Goal: Task Accomplishment & Management: Use online tool/utility

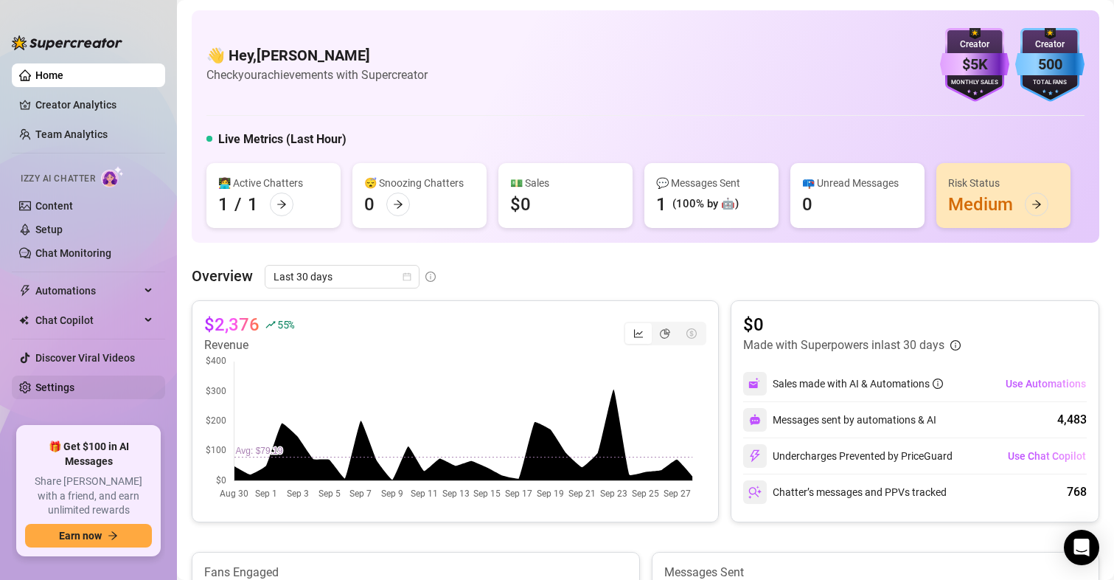
click at [58, 381] on link "Settings" at bounding box center [54, 387] width 39 height 12
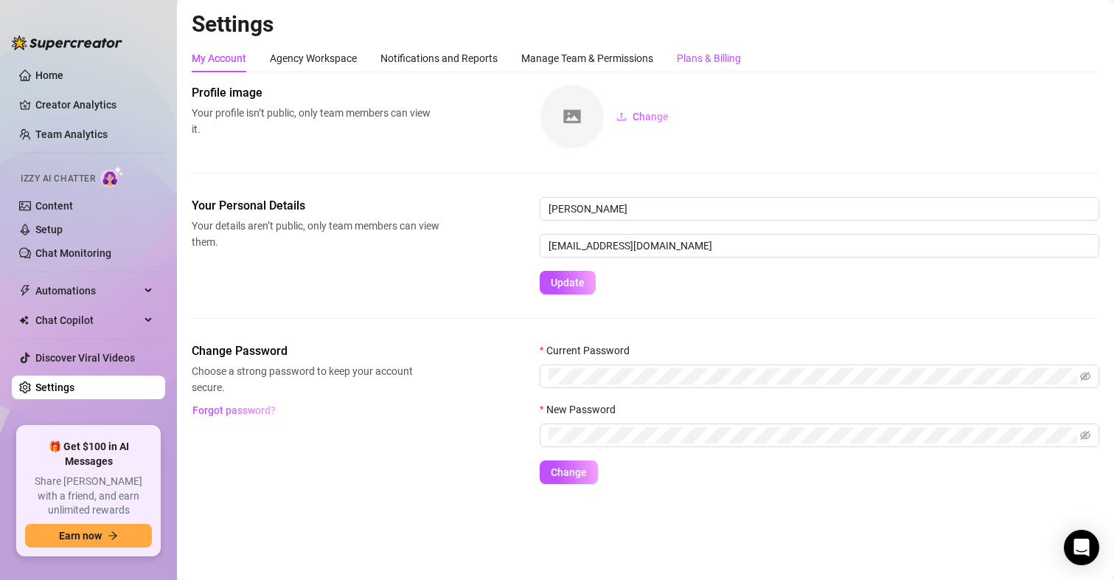
click at [726, 65] on div "Plans & Billing" at bounding box center [709, 58] width 64 height 16
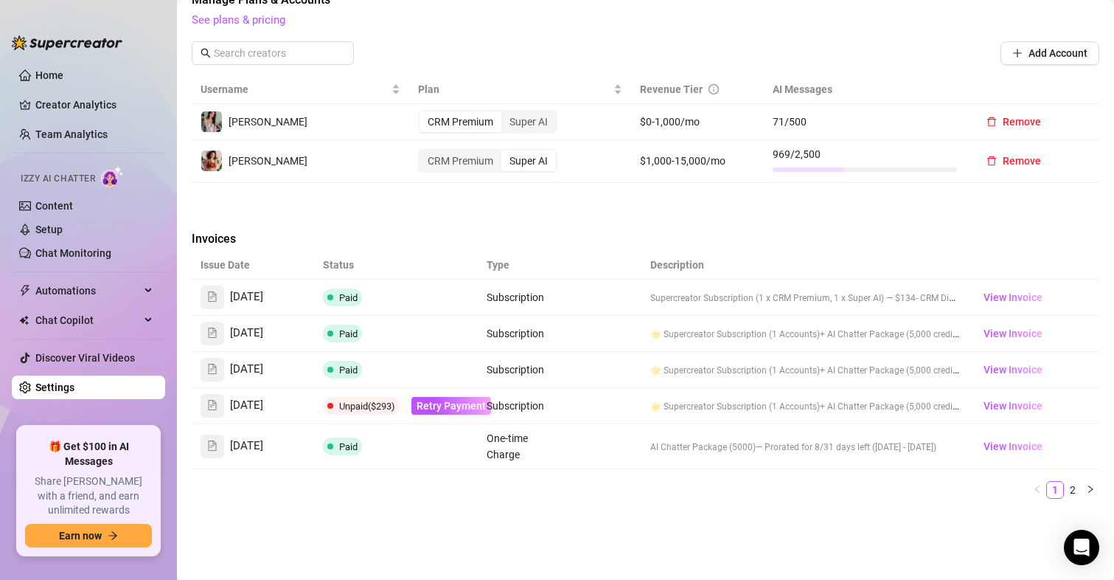
scroll to position [516, 0]
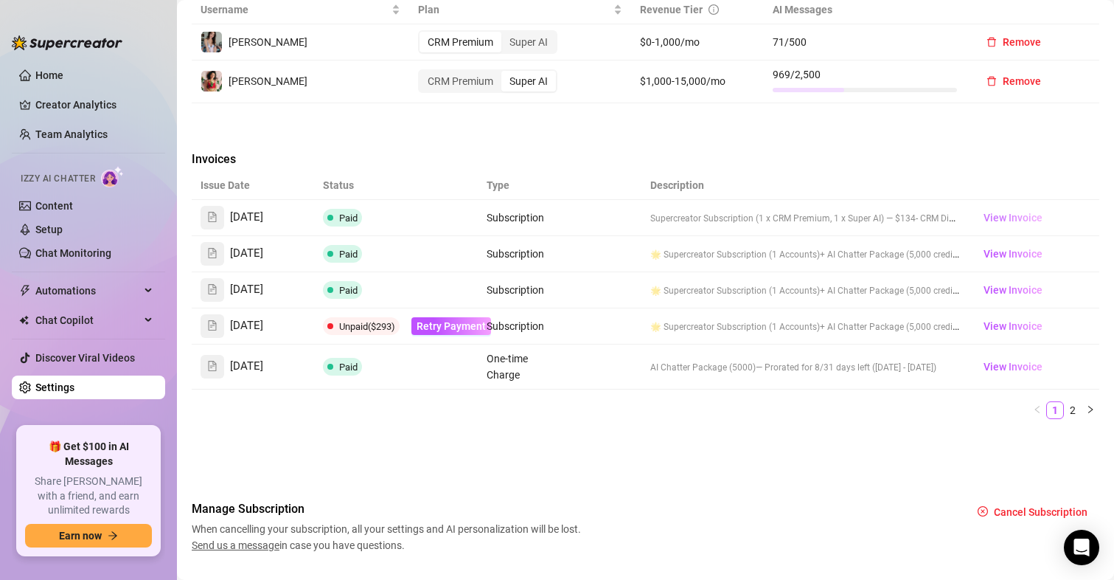
click at [991, 215] on span "View Invoice" at bounding box center [1013, 217] width 59 height 16
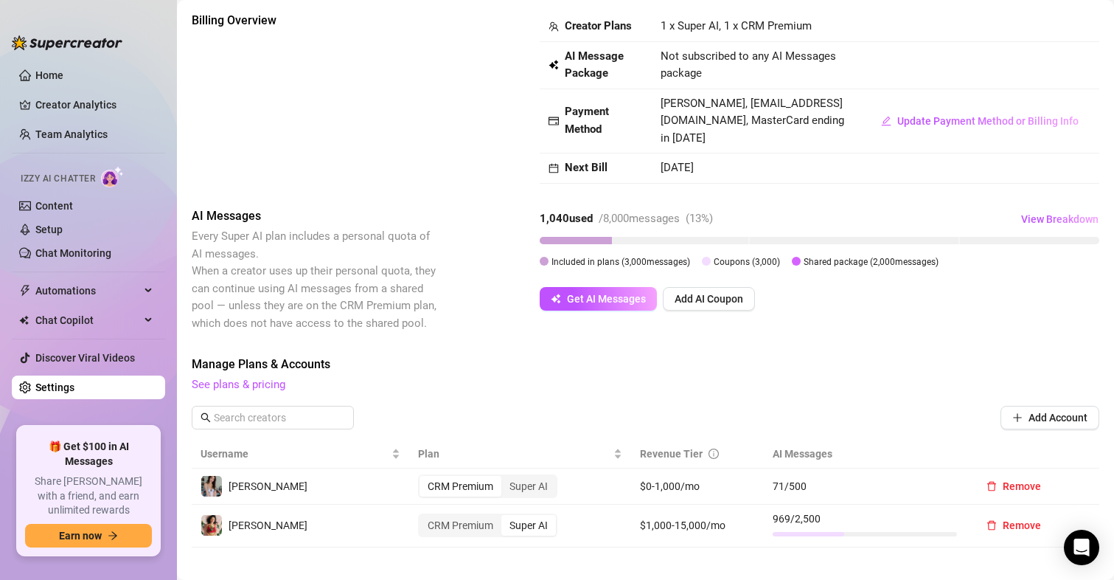
scroll to position [0, 0]
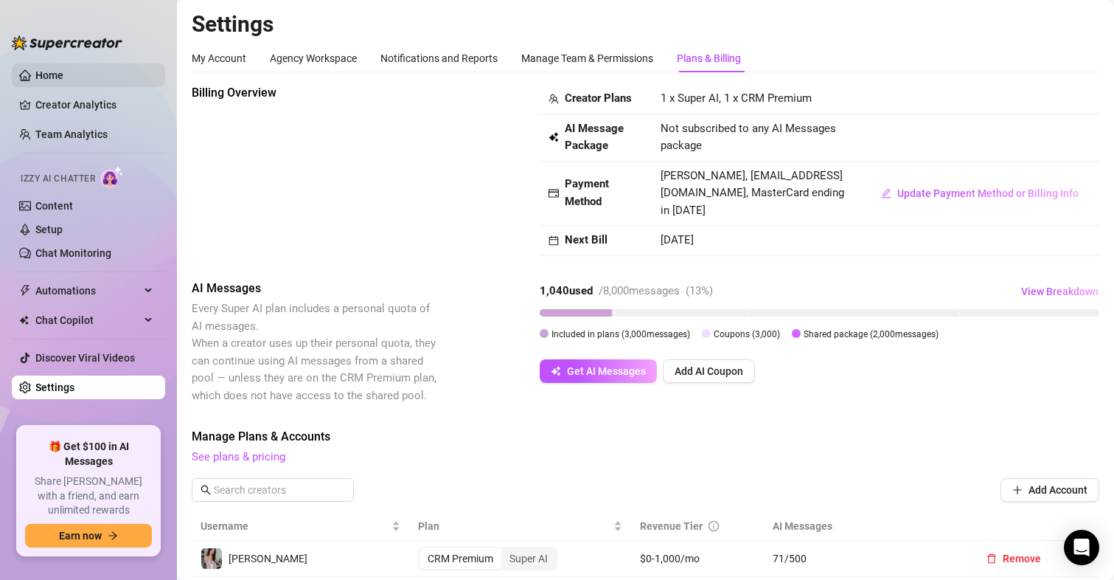
click at [35, 71] on link "Home" at bounding box center [49, 75] width 28 height 12
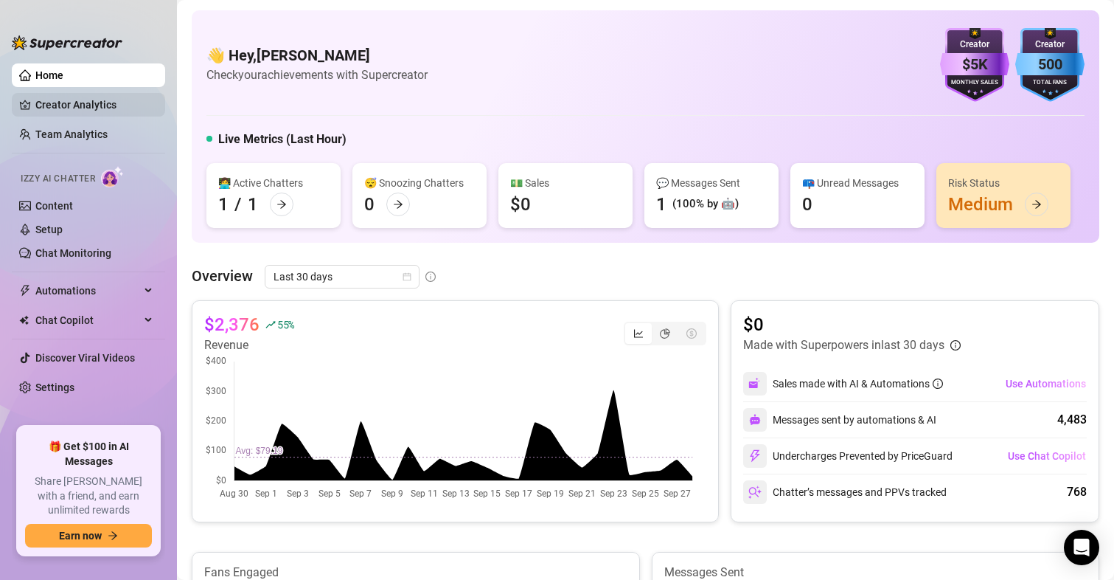
click at [63, 111] on link "Creator Analytics" at bounding box center [94, 105] width 118 height 24
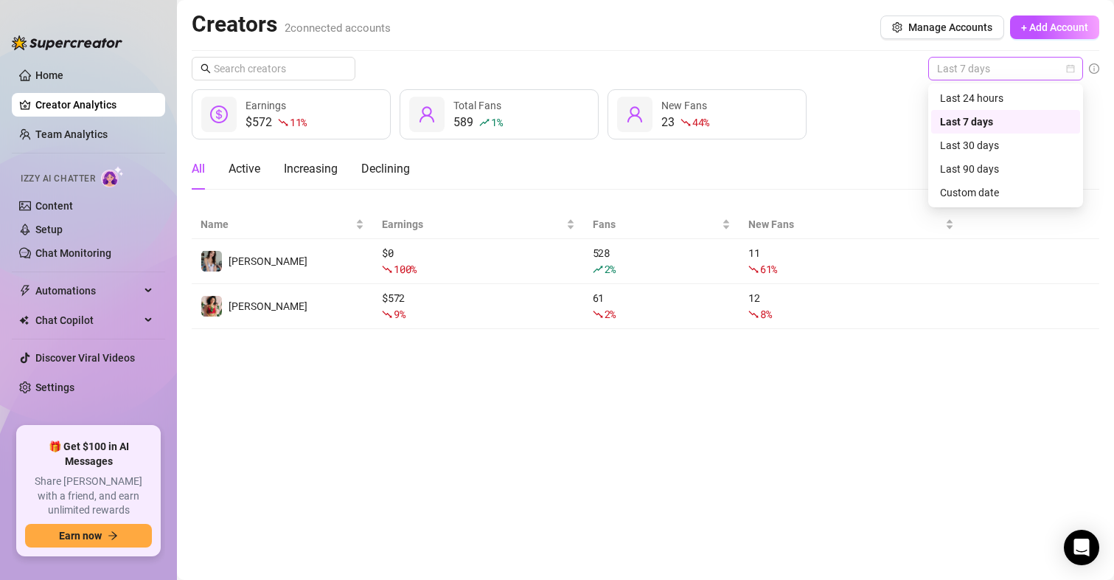
click at [987, 77] on span "Last 7 days" at bounding box center [1005, 69] width 137 height 22
click at [83, 131] on link "Team Analytics" at bounding box center [71, 134] width 72 height 12
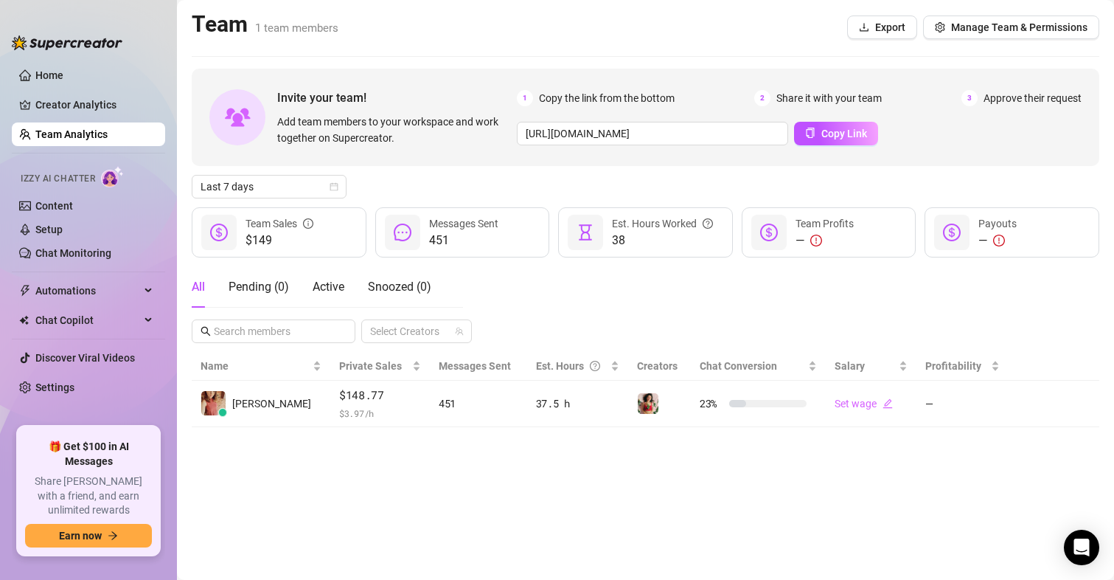
click at [61, 63] on ul "Home Creator Analytics Team Analytics Izzy AI Chatter Content Setup Chat Monito…" at bounding box center [88, 239] width 153 height 363
click at [67, 295] on span "Automations" at bounding box center [87, 291] width 105 height 24
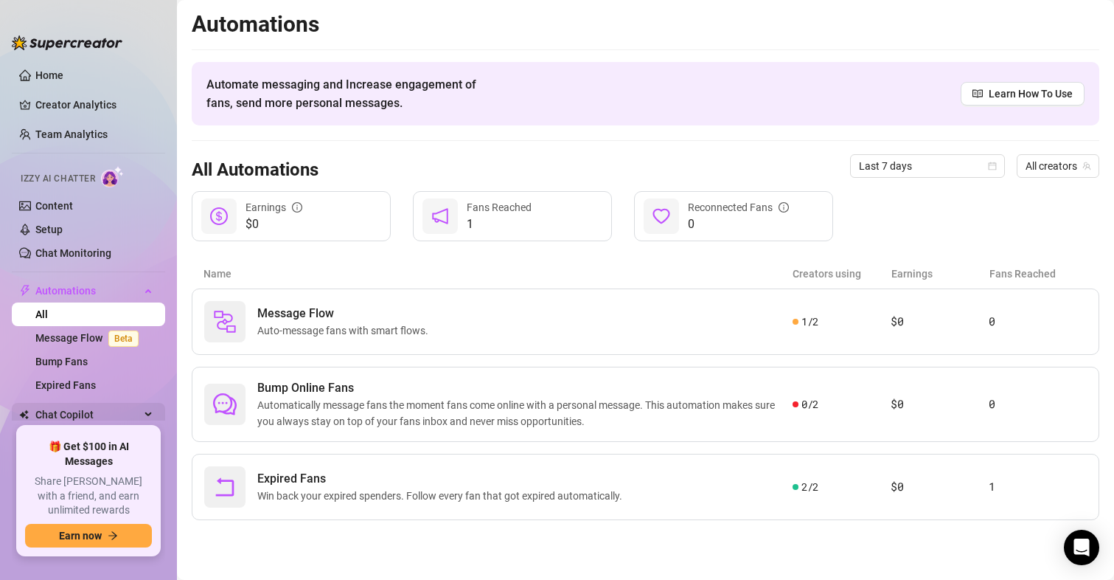
click at [80, 411] on span "Chat Copilot" at bounding box center [87, 415] width 105 height 24
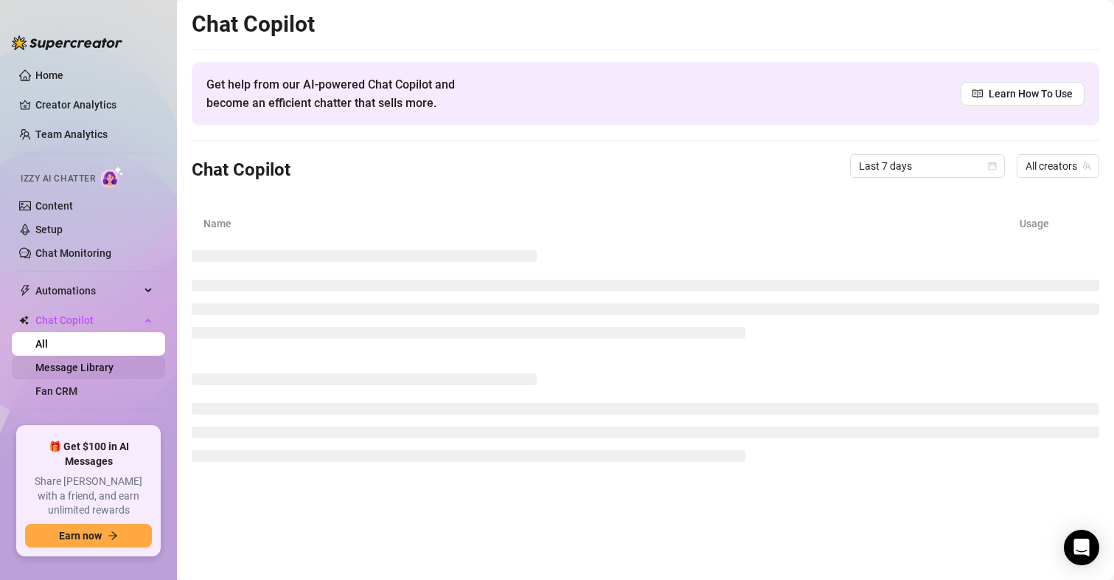
click at [93, 364] on link "Message Library" at bounding box center [74, 367] width 78 height 12
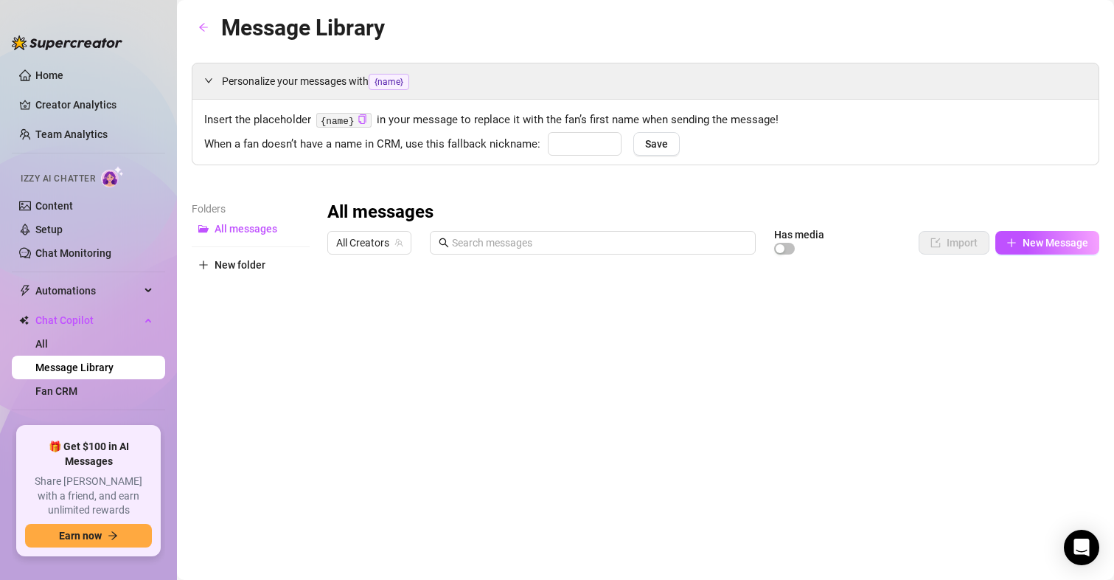
type input "honey"
click at [77, 385] on link "Fan CRM" at bounding box center [56, 391] width 42 height 12
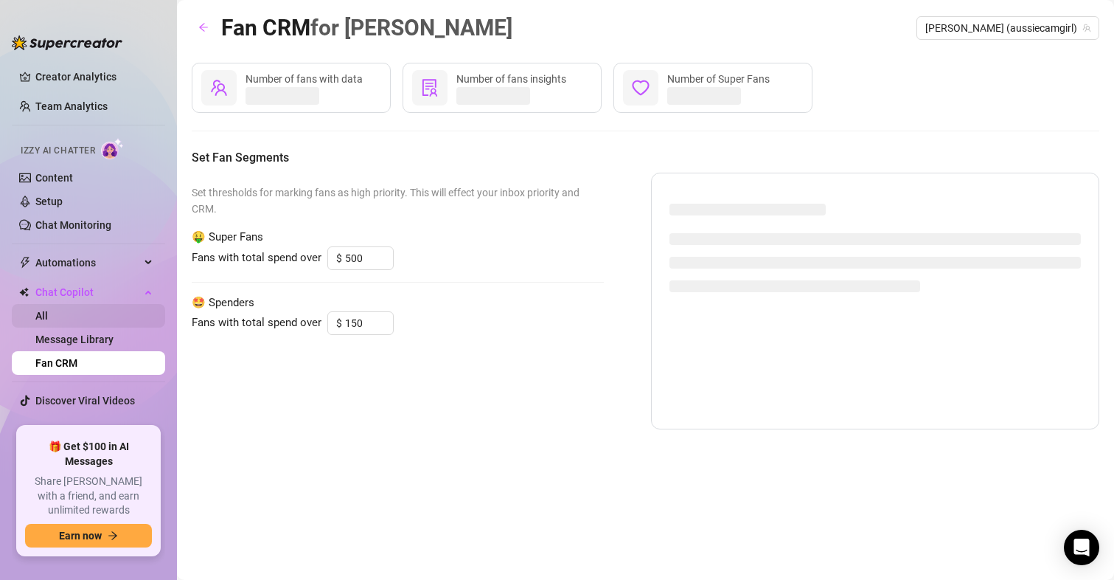
scroll to position [41, 0]
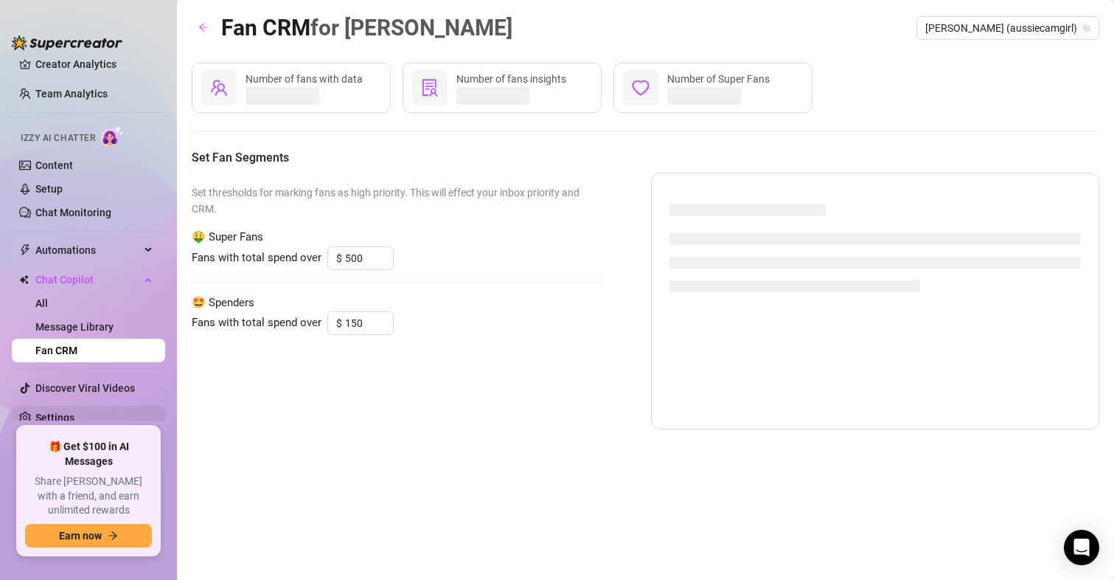
click at [50, 422] on link "Settings" at bounding box center [54, 417] width 39 height 12
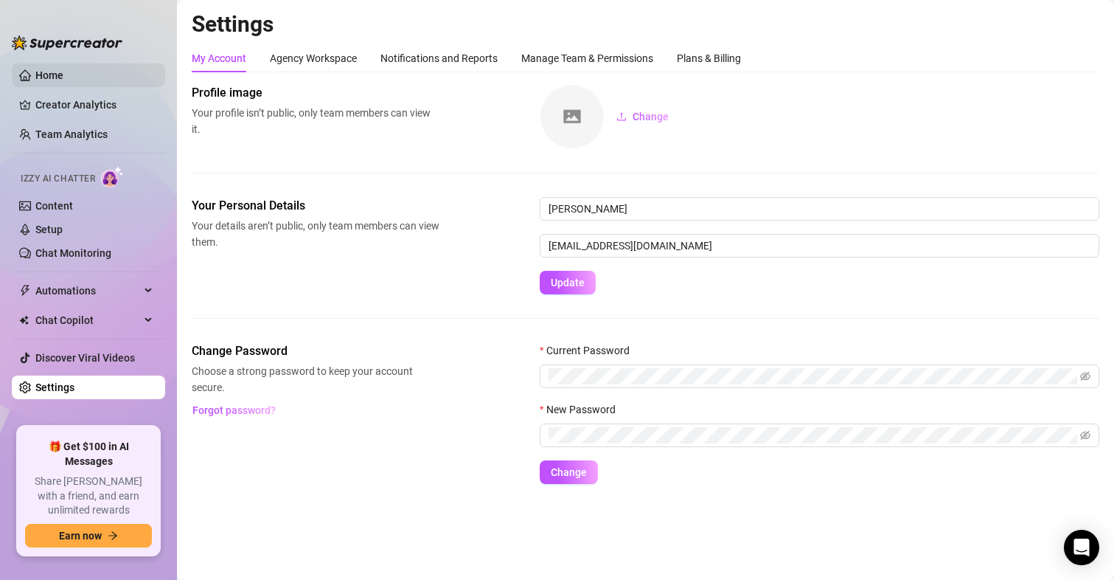
click at [50, 72] on link "Home" at bounding box center [49, 75] width 28 height 12
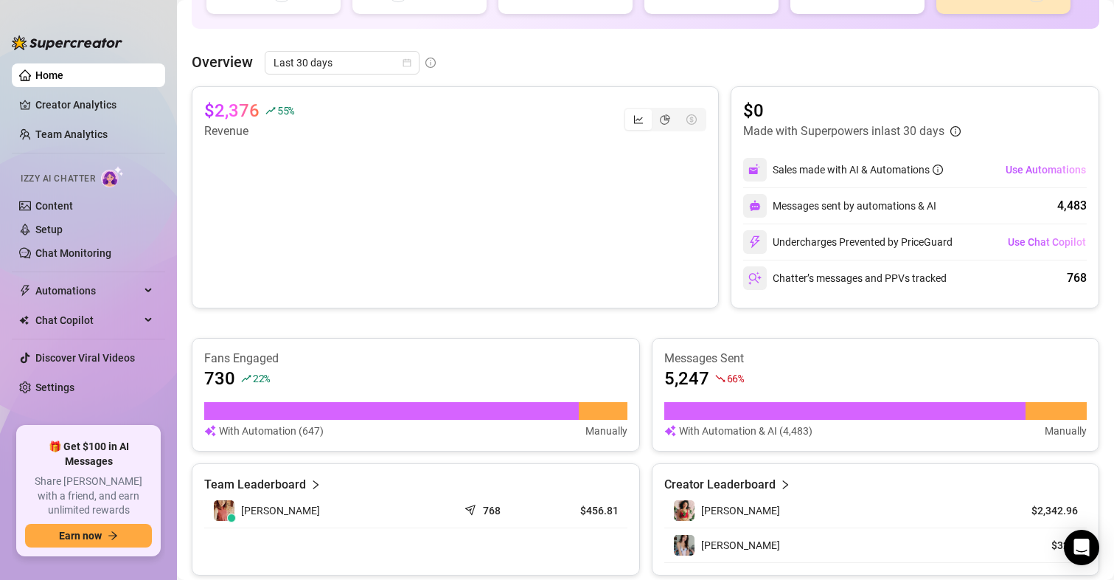
scroll to position [221, 0]
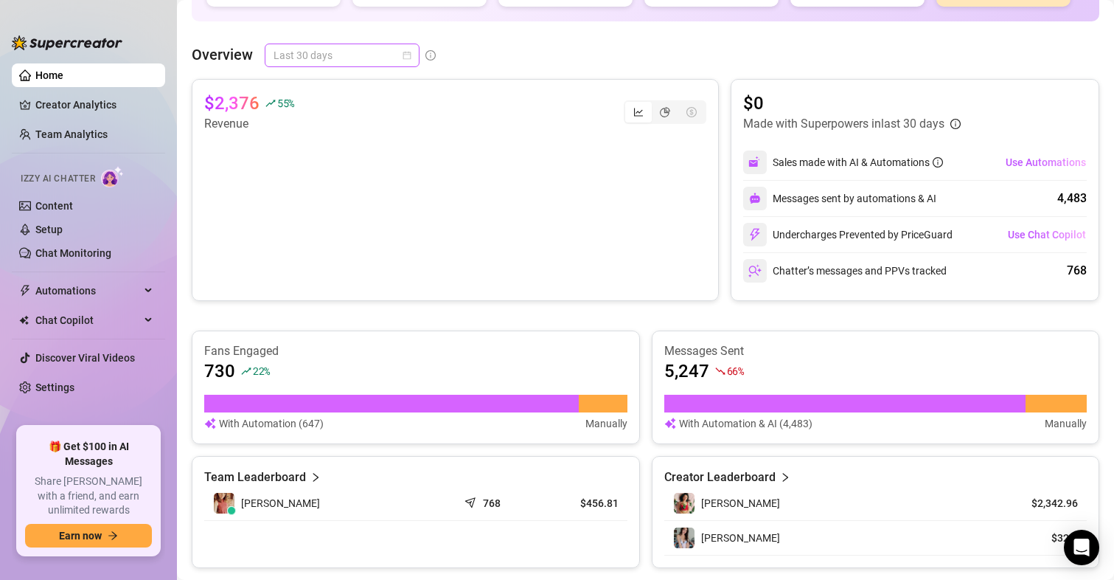
click at [406, 60] on span "Last 30 days" at bounding box center [342, 55] width 137 height 22
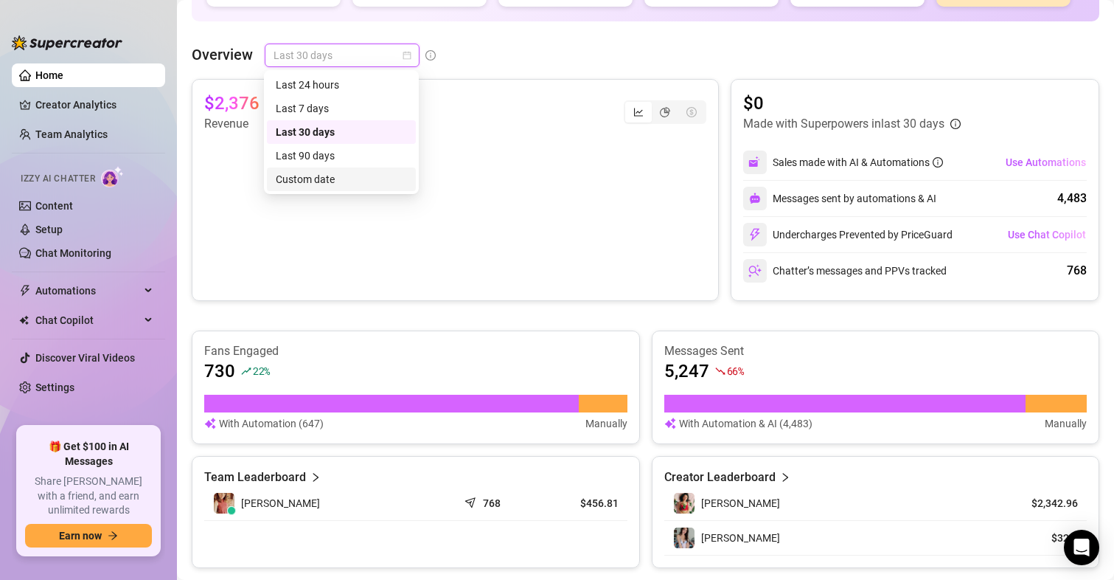
click at [336, 176] on div "Custom date" at bounding box center [341, 179] width 131 height 16
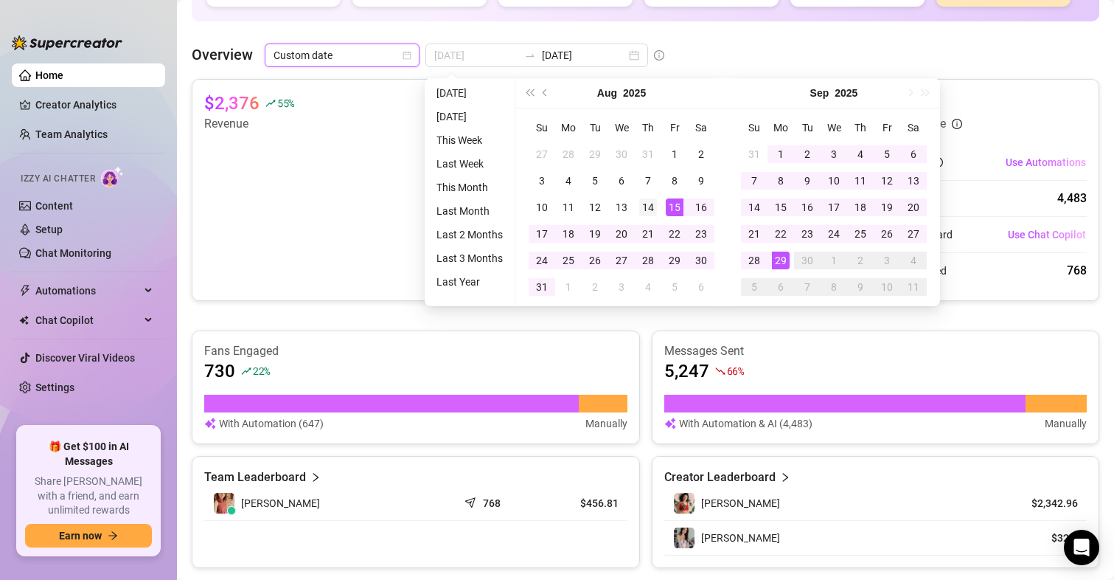
type input "[DATE]"
click at [653, 204] on div "14" at bounding box center [648, 207] width 18 height 18
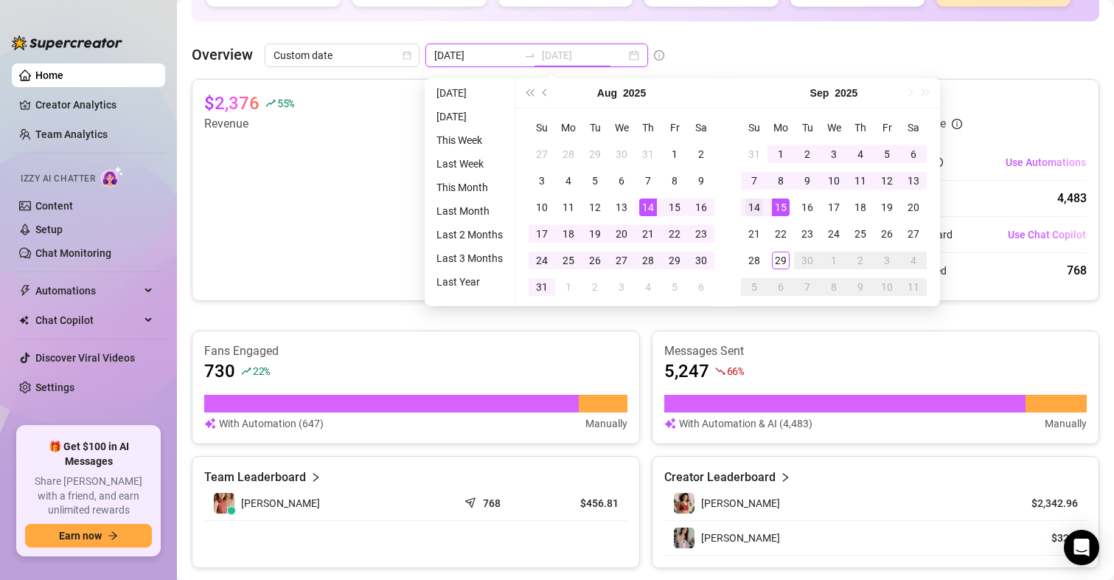
type input "[DATE]"
click at [758, 206] on div "14" at bounding box center [755, 207] width 18 height 18
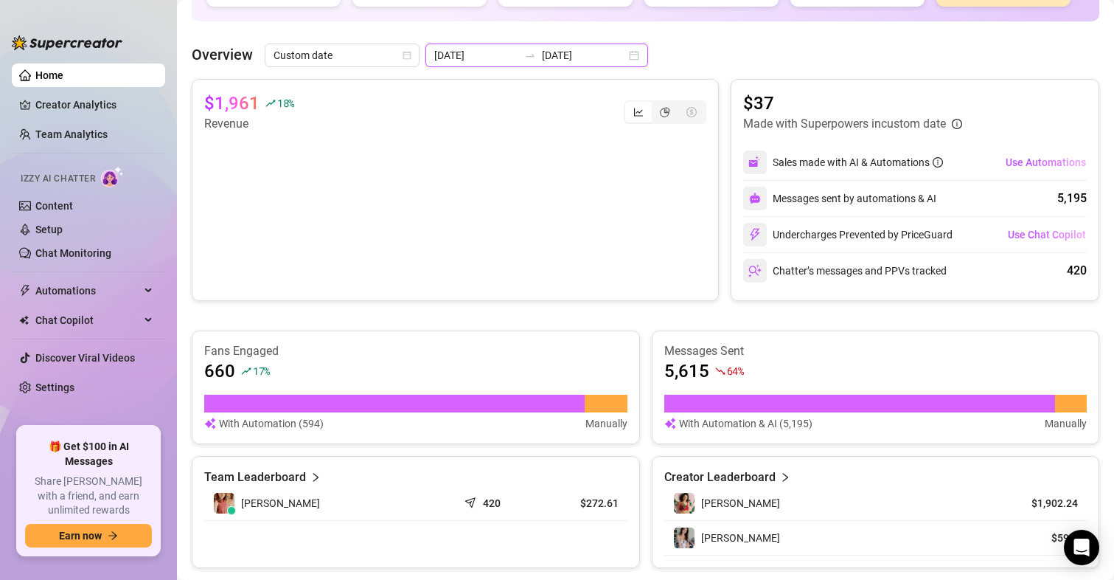
click at [480, 62] on input "[DATE]" at bounding box center [476, 55] width 84 height 16
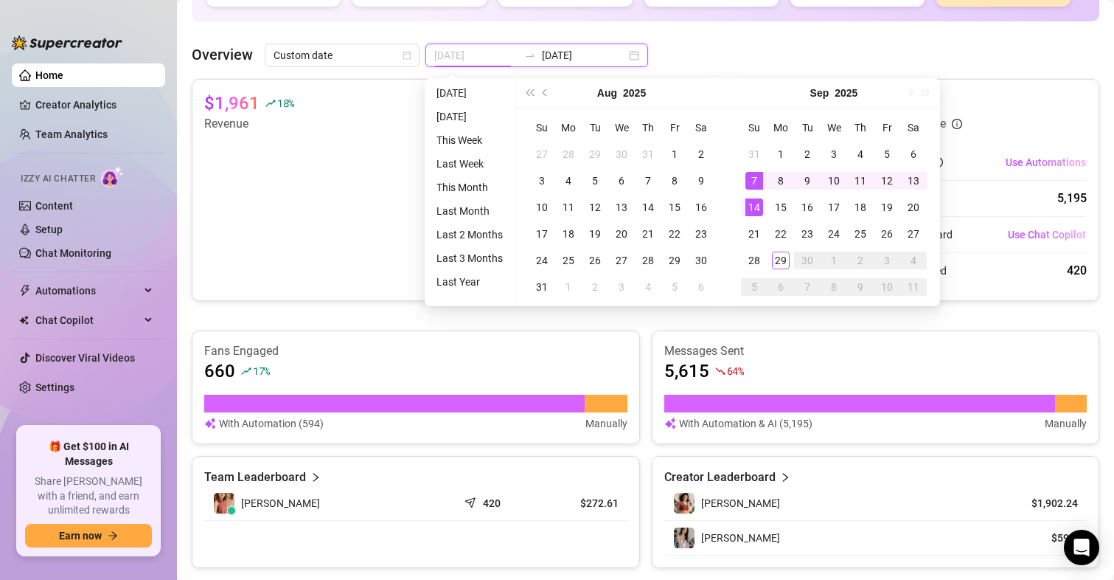
type input "[DATE]"
click at [753, 208] on div "14" at bounding box center [755, 207] width 18 height 18
type input "[DATE]"
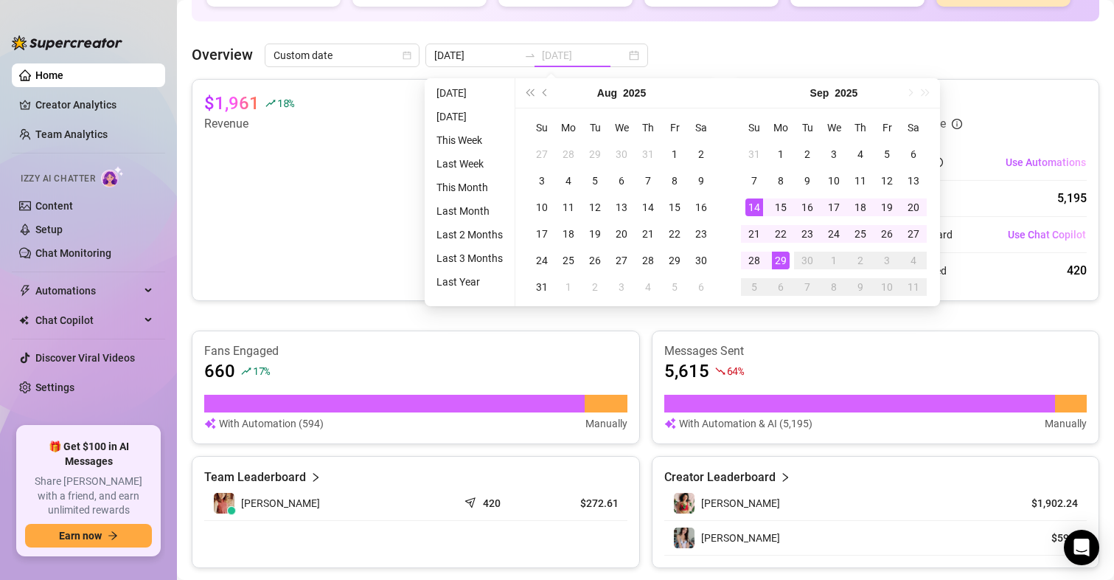
click at [779, 259] on div "29" at bounding box center [781, 260] width 18 height 18
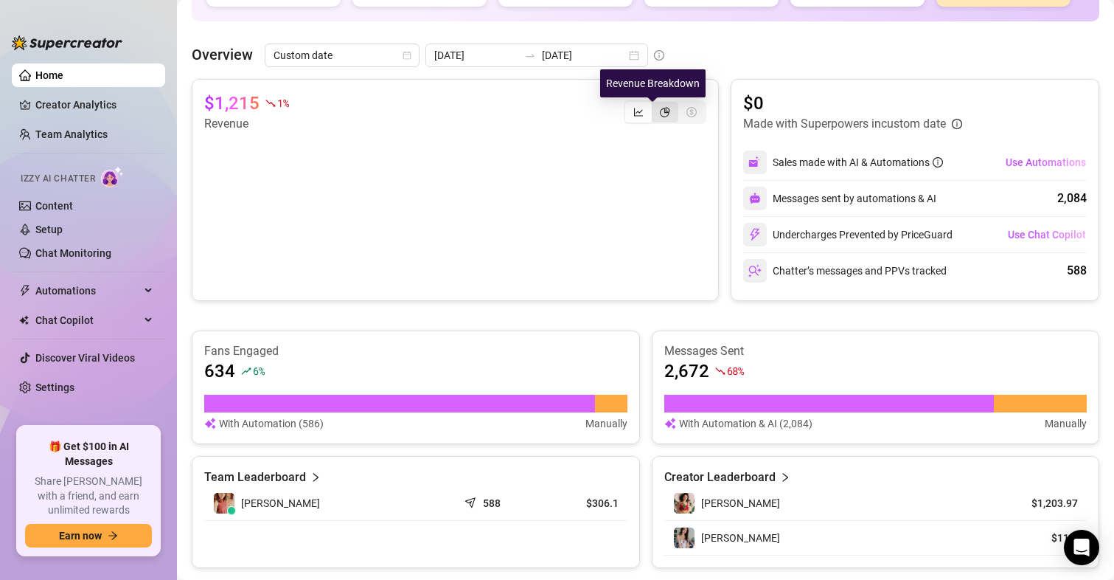
click at [660, 114] on icon "pie-chart" at bounding box center [665, 112] width 10 height 10
click at [656, 104] on input "segmented control" at bounding box center [656, 104] width 0 height 0
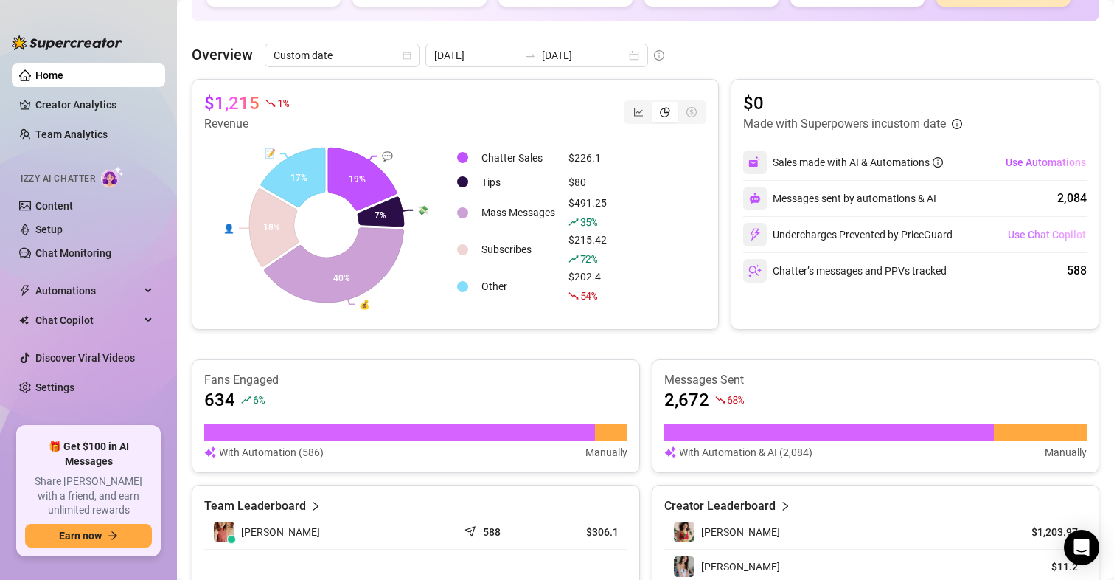
click at [1038, 231] on span "Use Chat Copilot" at bounding box center [1047, 235] width 78 height 12
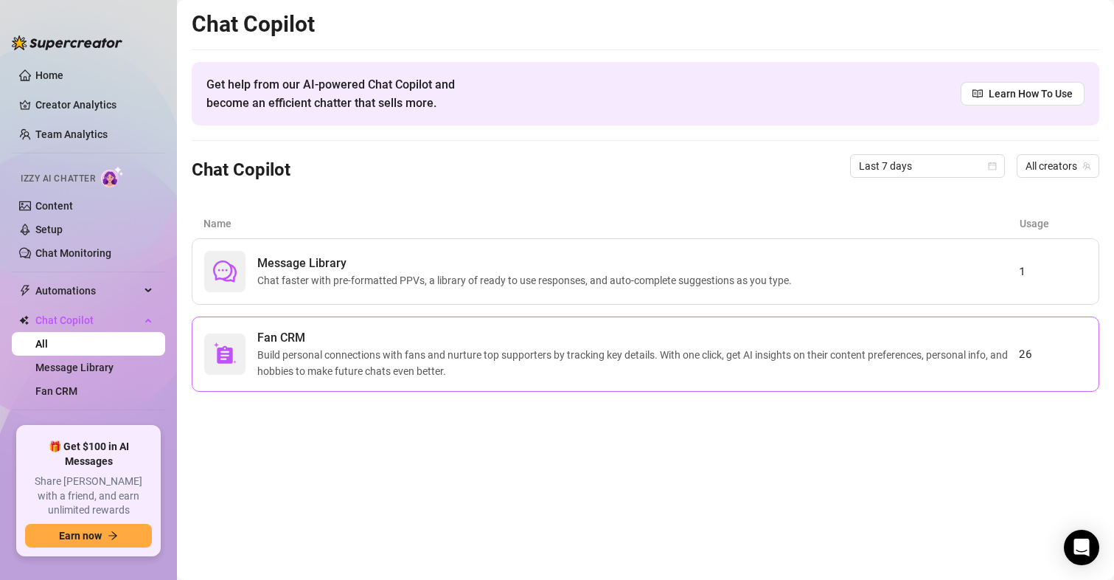
click at [508, 358] on span "Build personal connections with fans and nurture top supporters by tracking key…" at bounding box center [638, 363] width 762 height 32
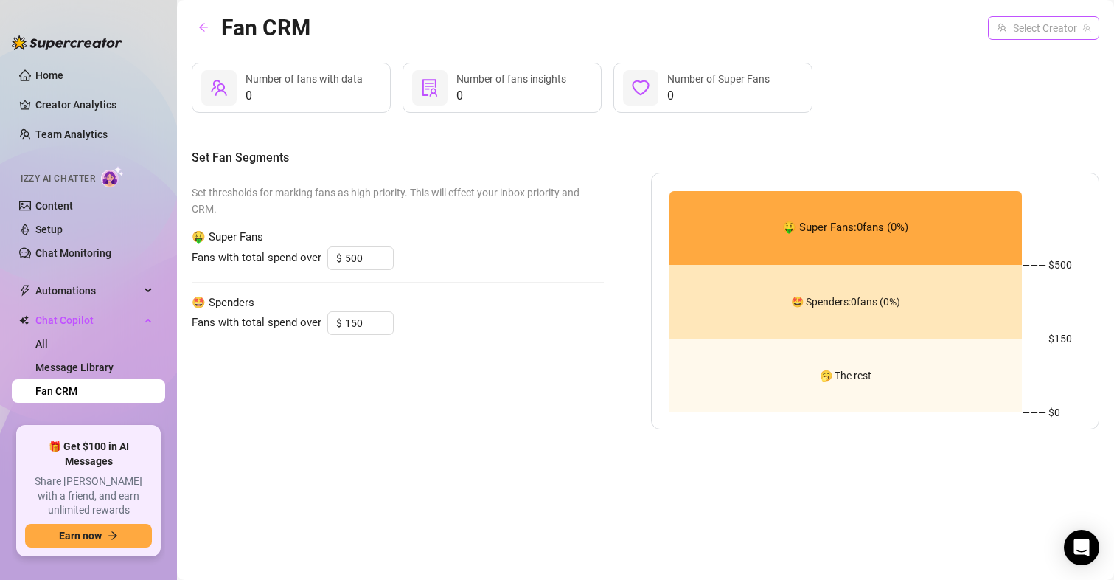
click at [1010, 21] on input "search" at bounding box center [1037, 28] width 80 height 22
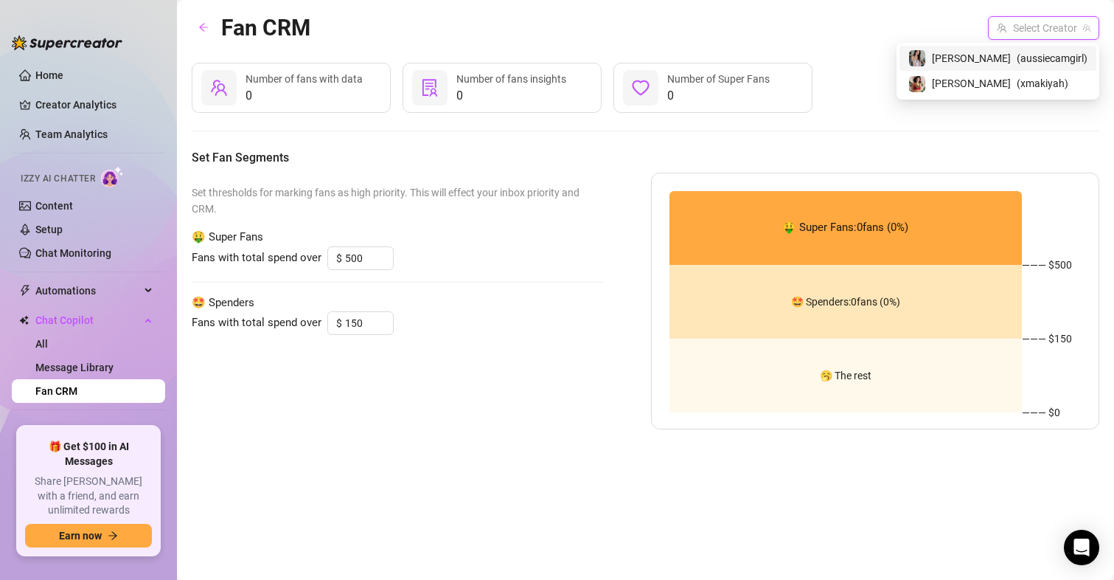
click at [1019, 62] on span "( aussiecamgirl )" at bounding box center [1052, 58] width 71 height 16
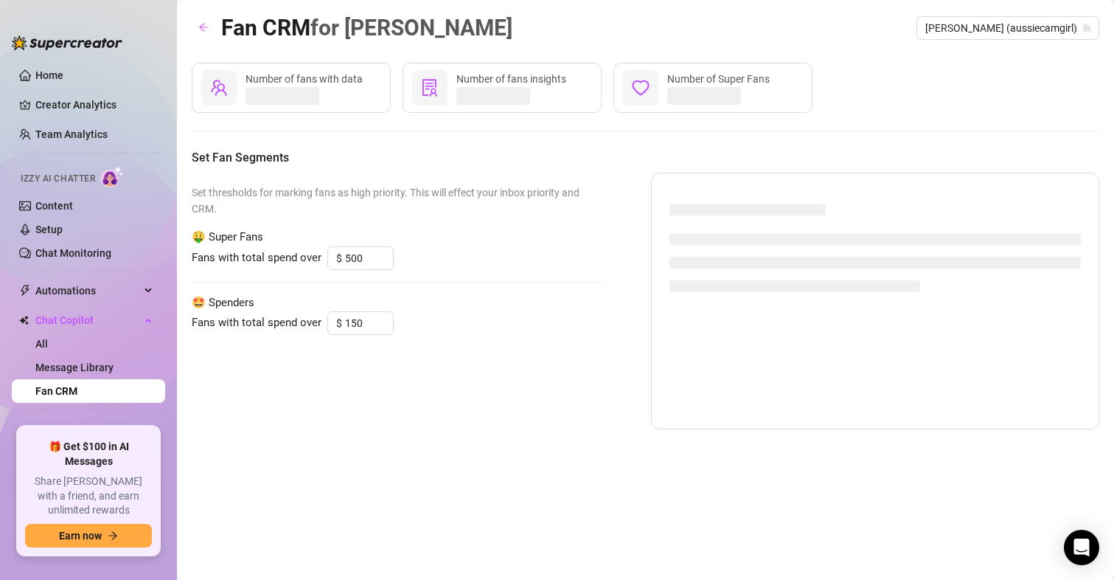
click at [1019, 63] on div "Fan CRM for [PERSON_NAME] (aussiecamgirl) Number of fans with data Number of fa…" at bounding box center [646, 272] width 908 height 525
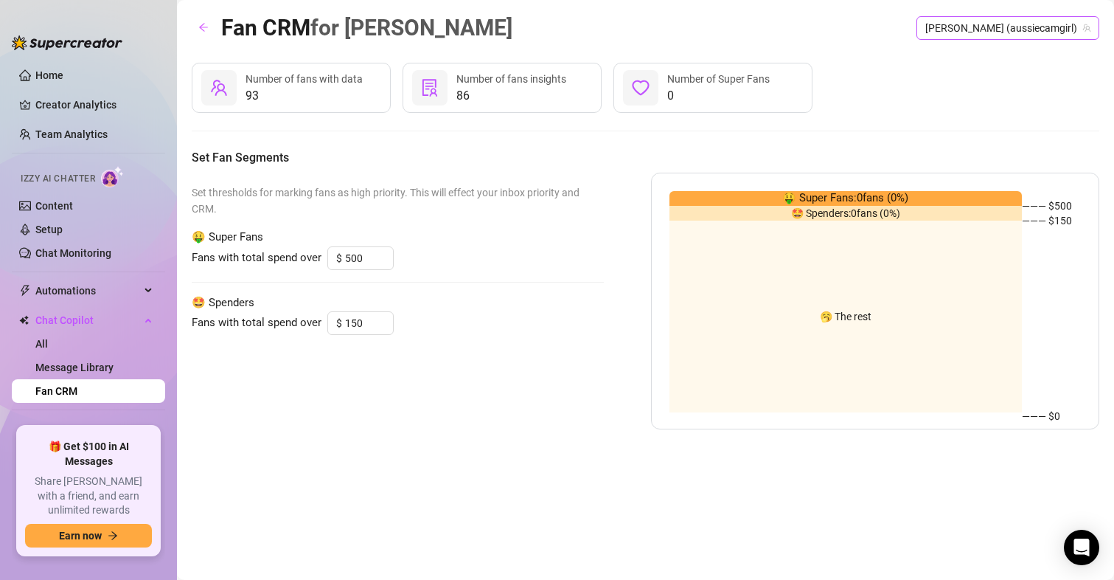
click at [1018, 35] on span "[PERSON_NAME] (aussiecamgirl)" at bounding box center [1007, 28] width 165 height 22
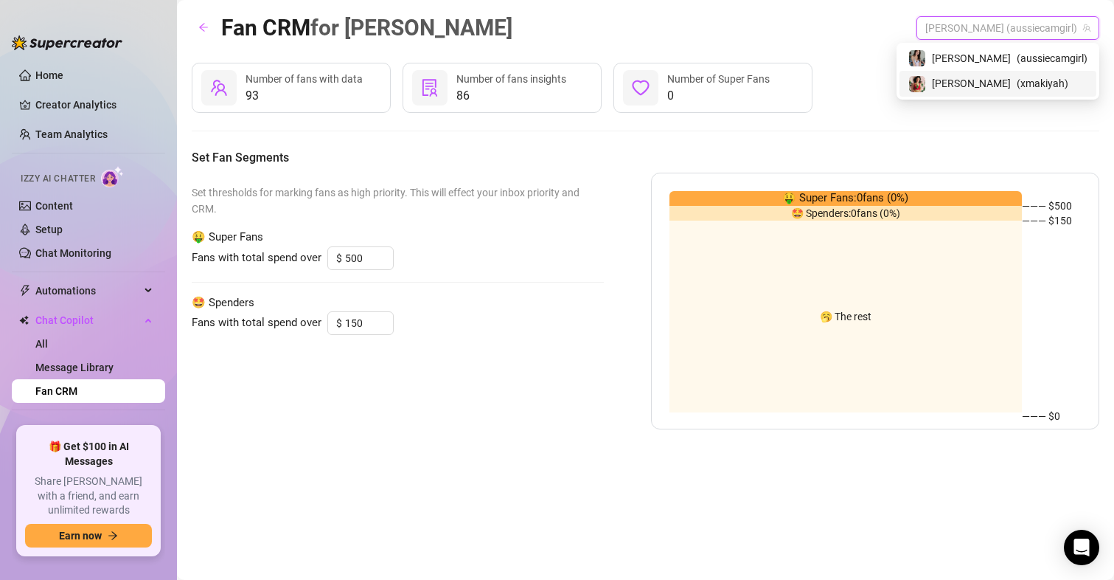
click at [1017, 83] on span "( xmakiyah )" at bounding box center [1043, 83] width 52 height 16
type input "1000"
type input "100"
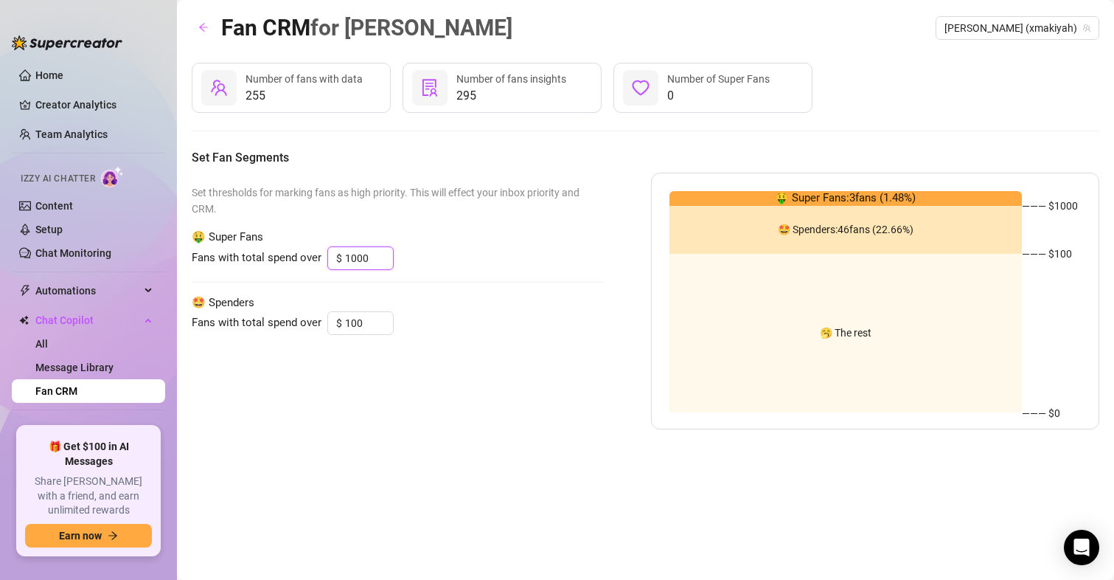
drag, startPoint x: 367, startPoint y: 255, endPoint x: 325, endPoint y: 250, distance: 41.6
click at [325, 250] on div "Fans with total spend over $ 1000" at bounding box center [398, 258] width 412 height 24
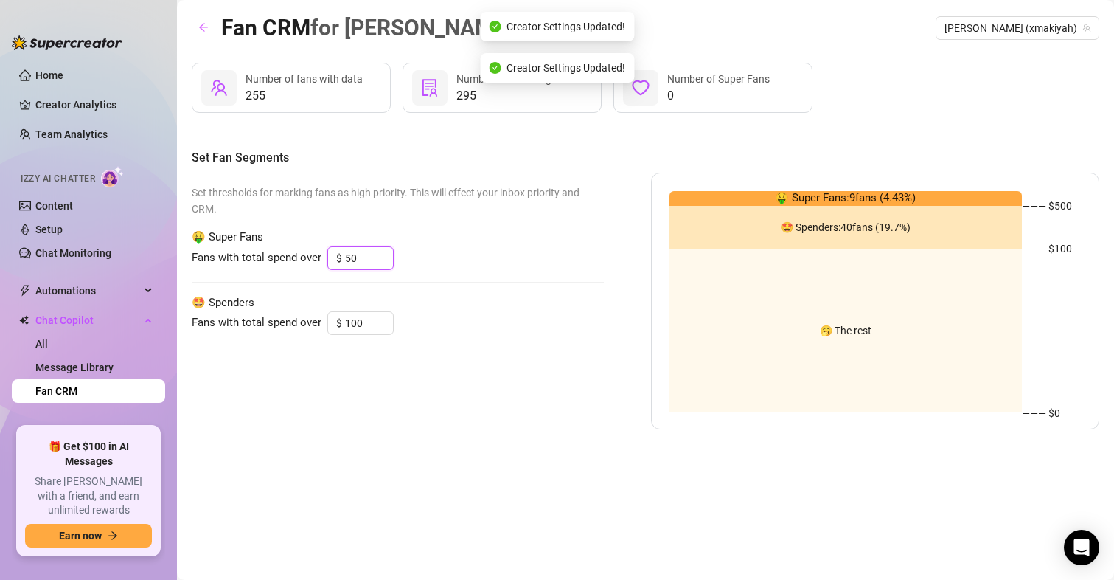
type input "5"
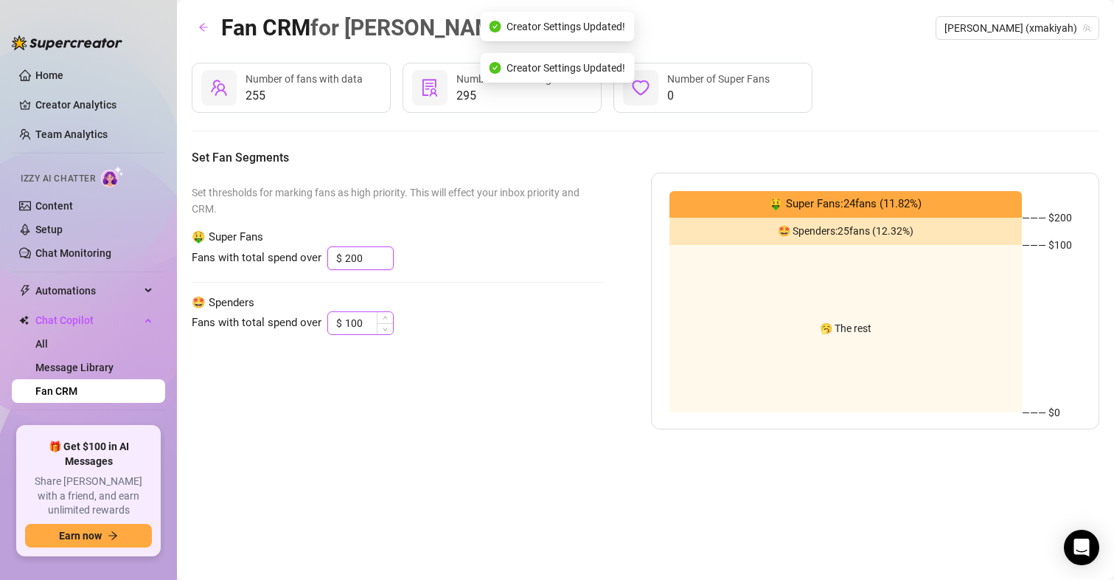
type input "200"
drag, startPoint x: 359, startPoint y: 326, endPoint x: 332, endPoint y: 322, distance: 27.5
click at [332, 322] on div "$ 100" at bounding box center [360, 323] width 66 height 24
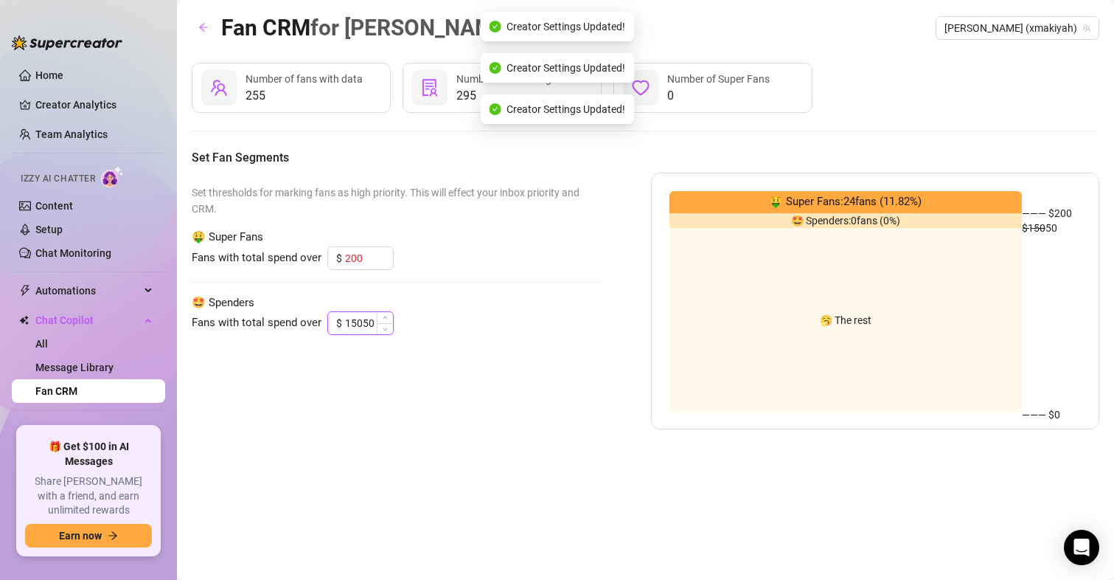
click at [362, 326] on input "15050" at bounding box center [369, 323] width 48 height 22
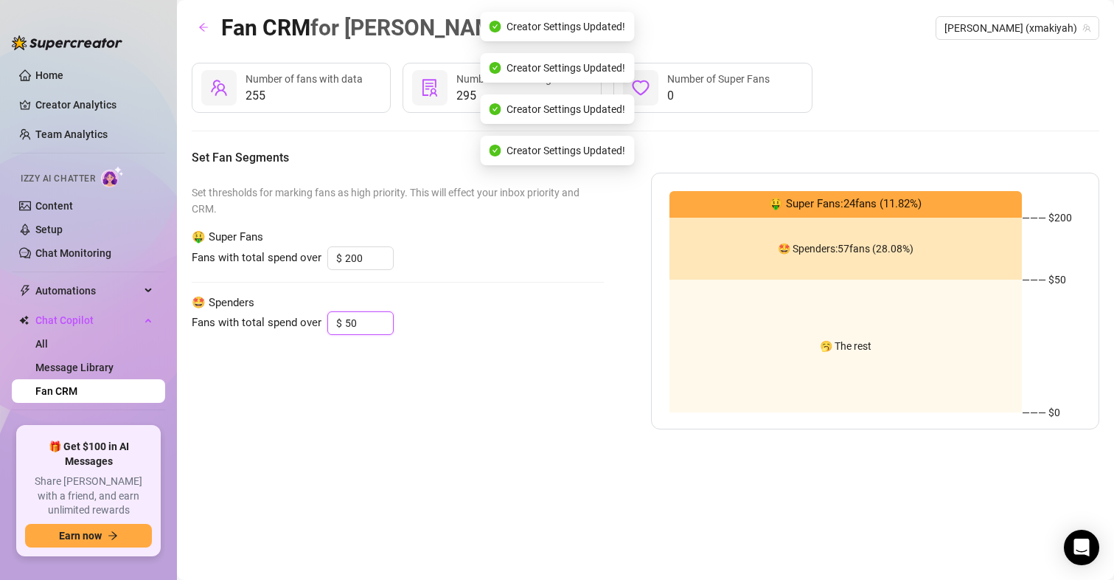
type input "50"
click at [480, 443] on div "Fan CRM for [PERSON_NAME] (xmakiyah) 255 Number of fans with data 295 Number of…" at bounding box center [646, 272] width 908 height 525
